Goal: Information Seeking & Learning: Learn about a topic

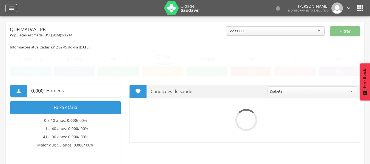
click at [7, 8] on div "" at bounding box center [10, 8] width 11 height 8
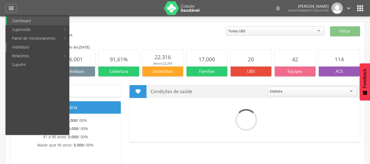
click at [26, 43] on link "Indivíduos" at bounding box center [38, 47] width 62 height 9
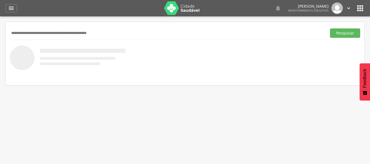
click at [31, 34] on input "text" at bounding box center [167, 32] width 314 height 9
type input "**********"
click at [337, 36] on button "Pesquisar" at bounding box center [345, 32] width 30 height 9
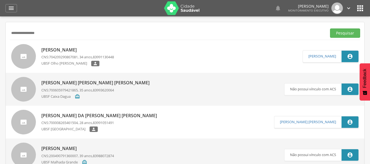
click at [68, 49] on p "[PERSON_NAME]" at bounding box center [77, 50] width 73 height 6
type input "**********"
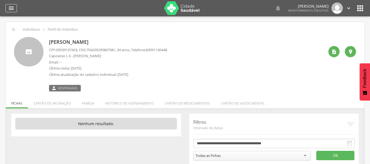
click at [9, 7] on icon "" at bounding box center [11, 8] width 7 height 7
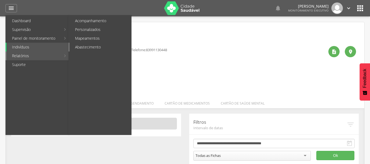
click at [84, 47] on link "Abastecimento" at bounding box center [100, 47] width 62 height 9
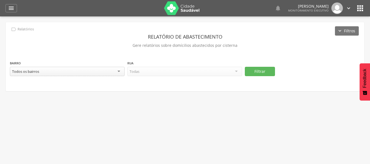
click at [118, 70] on div "Todos os bairros" at bounding box center [67, 71] width 115 height 9
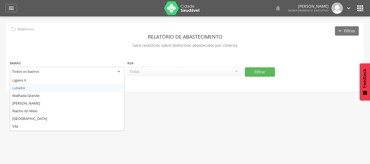
scroll to position [82, 0]
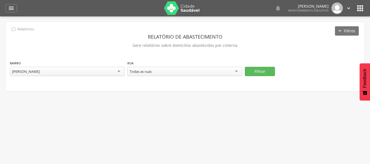
click at [236, 71] on div "Todas as ruas" at bounding box center [184, 71] width 115 height 9
click at [261, 67] on button "Filtrar" at bounding box center [260, 71] width 30 height 9
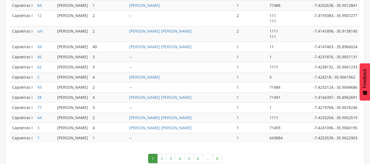
scroll to position [326, 0]
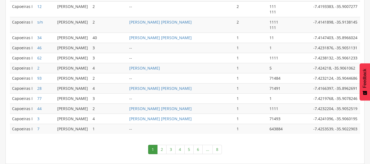
click at [161, 150] on link "2" at bounding box center [161, 149] width 9 height 9
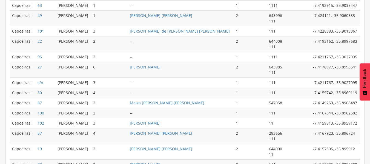
scroll to position [342, 0]
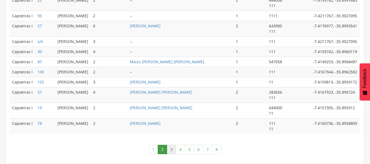
click at [174, 149] on link "3" at bounding box center [171, 149] width 9 height 9
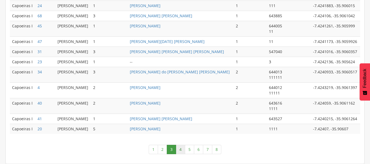
click at [178, 151] on link "4" at bounding box center [180, 149] width 9 height 9
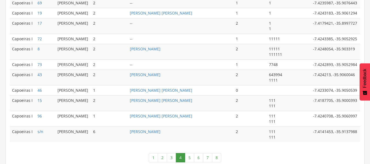
scroll to position [369, 0]
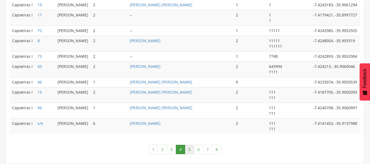
click at [188, 151] on link "5" at bounding box center [189, 149] width 9 height 9
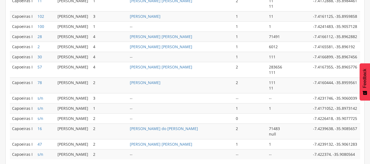
scroll to position [337, 0]
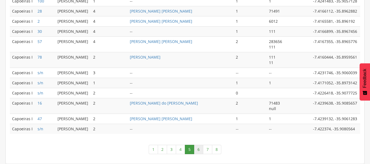
click at [199, 151] on link "6" at bounding box center [198, 149] width 9 height 9
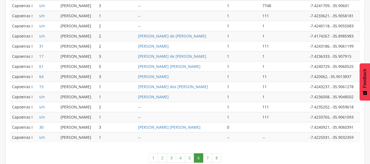
scroll to position [293, 0]
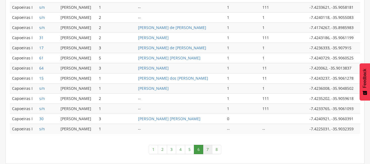
click at [209, 149] on link "7" at bounding box center [207, 149] width 9 height 9
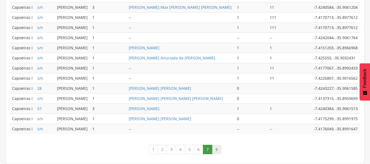
click at [218, 147] on link "8" at bounding box center [216, 149] width 9 height 9
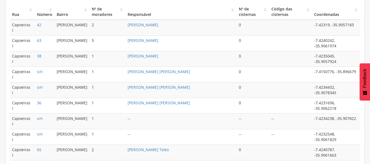
scroll to position [171, 0]
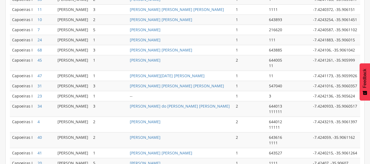
scroll to position [342, 0]
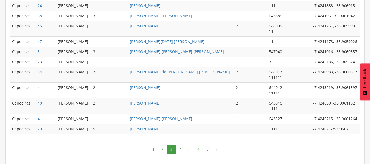
click at [42, 60] on link "23" at bounding box center [39, 61] width 4 height 5
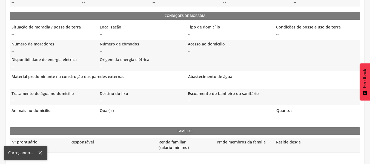
scroll to position [182, 0]
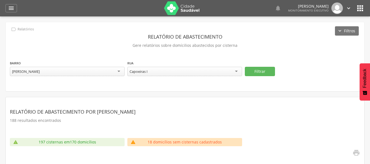
scroll to position [173, 0]
